Goal: Transaction & Acquisition: Purchase product/service

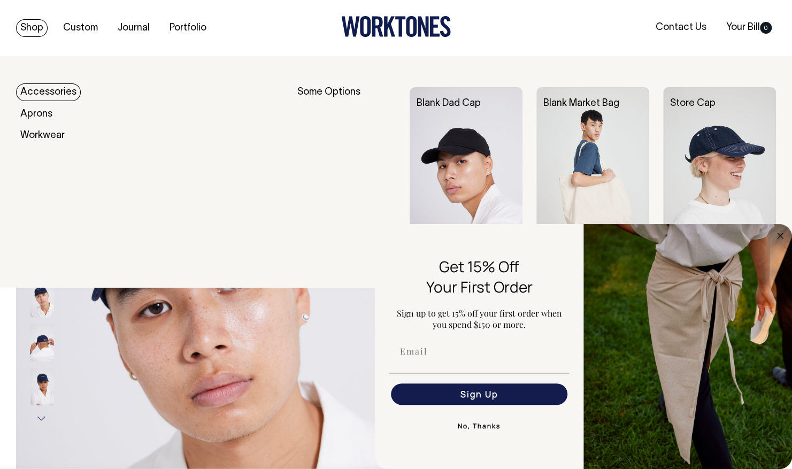
click at [32, 28] on link "Shop" at bounding box center [32, 28] width 32 height 18
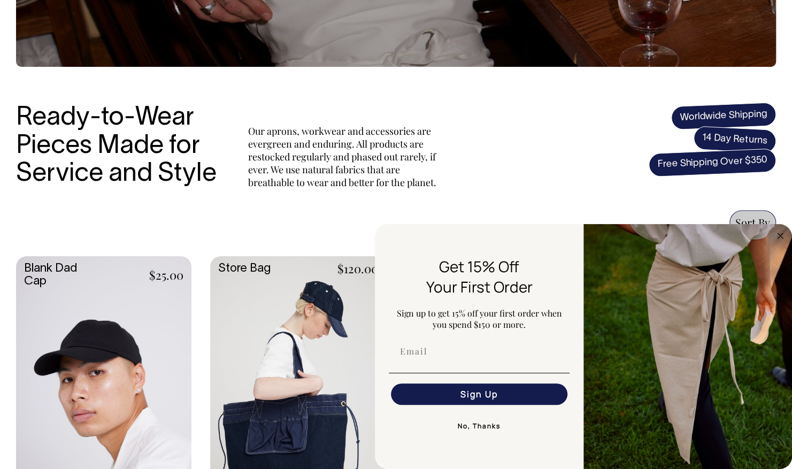
scroll to position [269, 0]
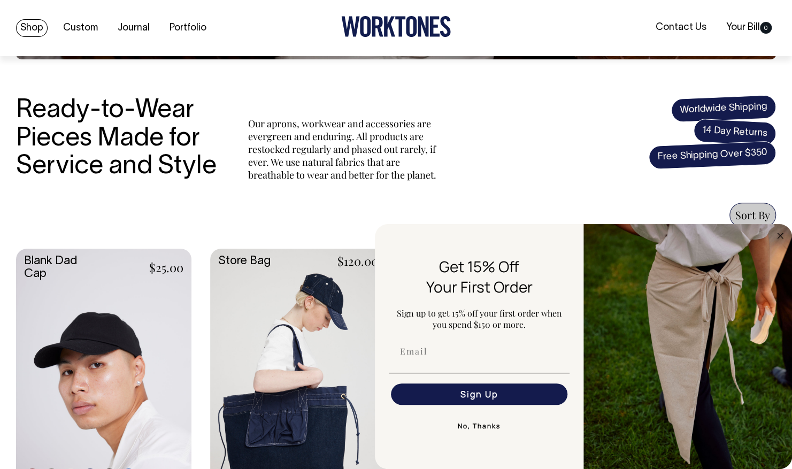
click at [73, 369] on link at bounding box center [103, 379] width 175 height 261
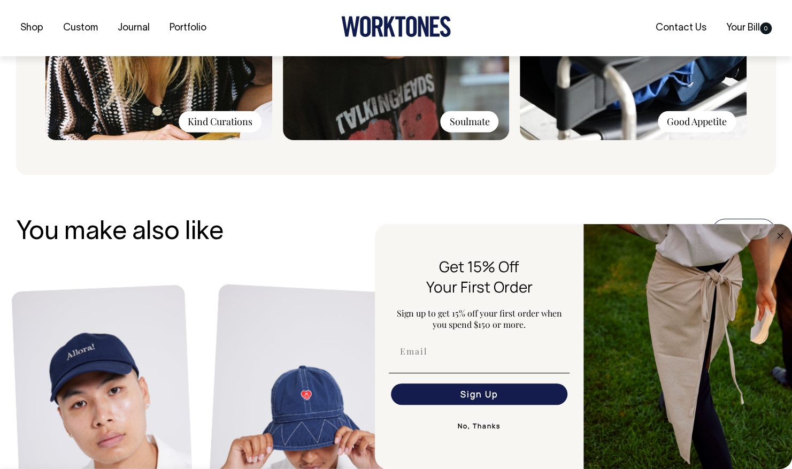
scroll to position [1024, 0]
